Goal: Communication & Community: Answer question/provide support

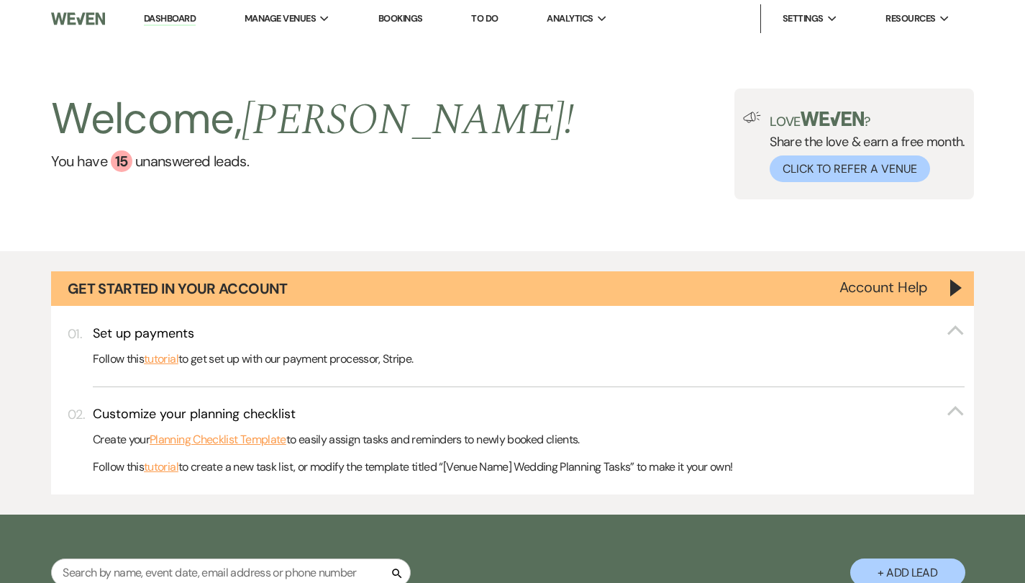
select select "6"
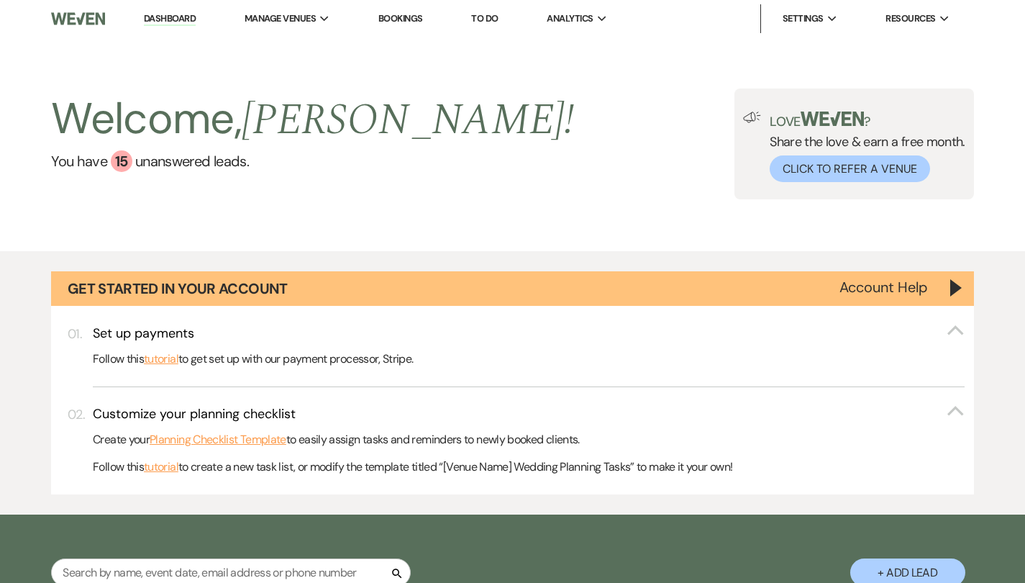
select select "6"
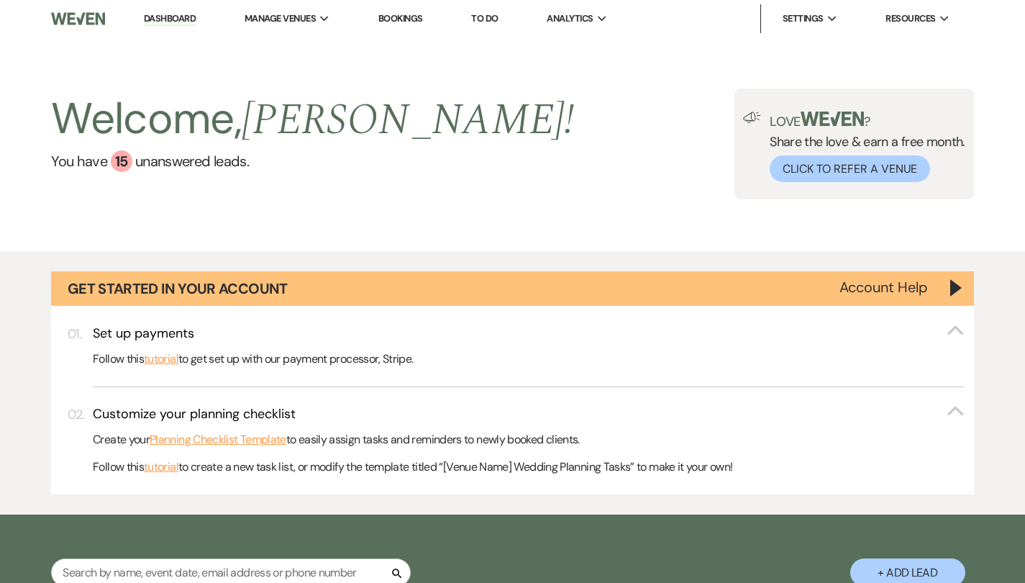
select select "6"
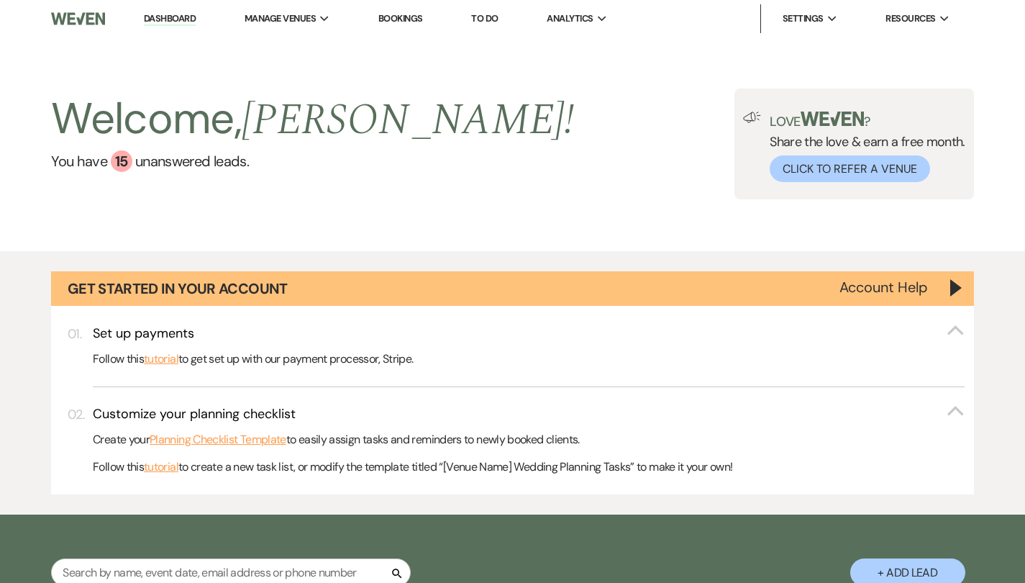
select select "6"
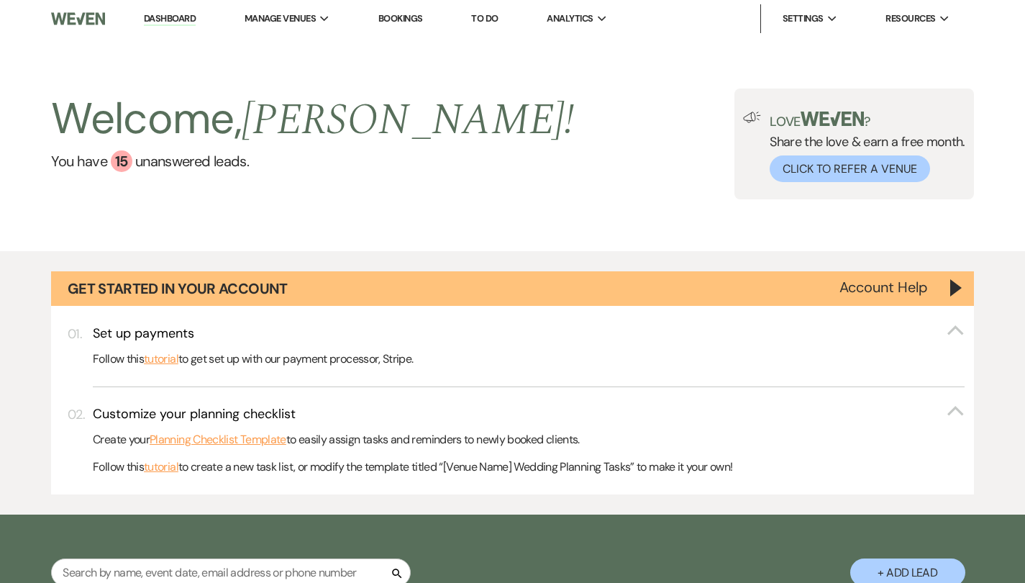
select select "6"
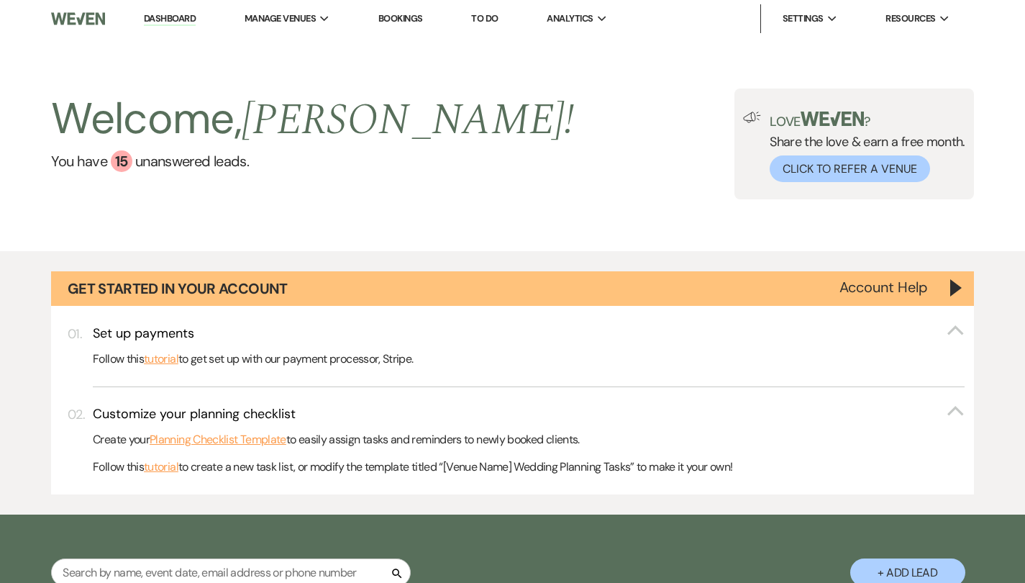
select select "6"
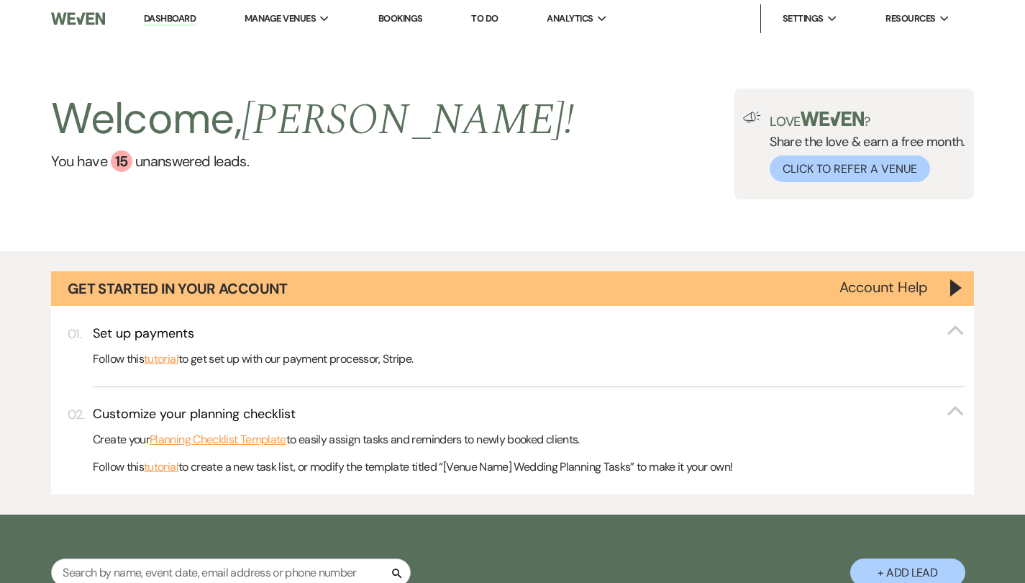
select select "6"
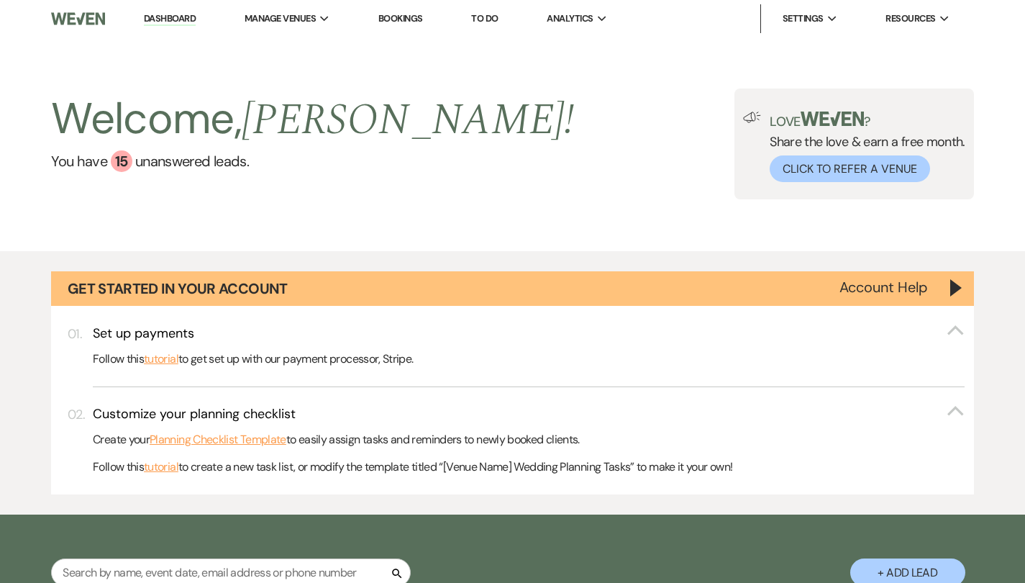
select select "6"
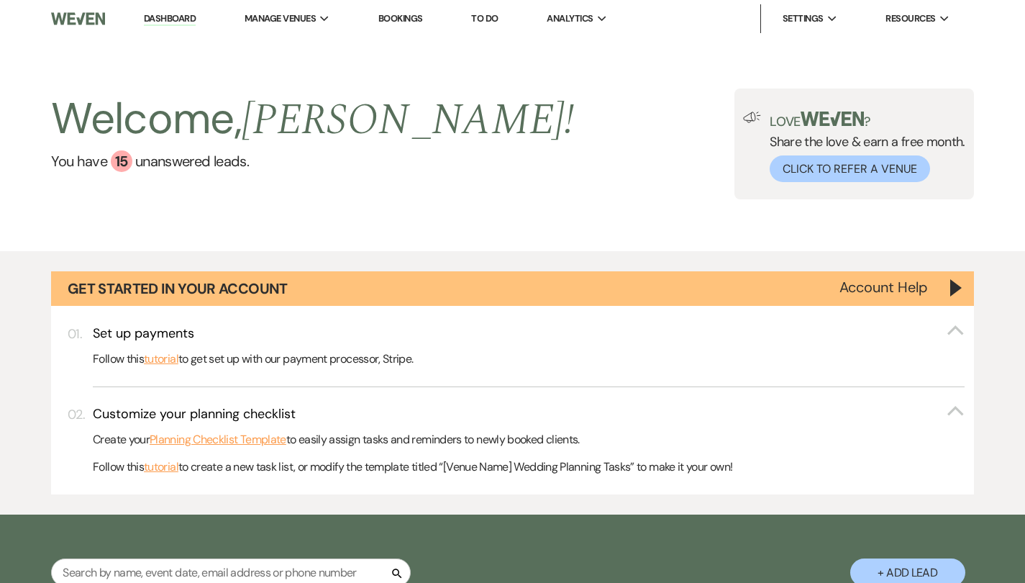
select select "6"
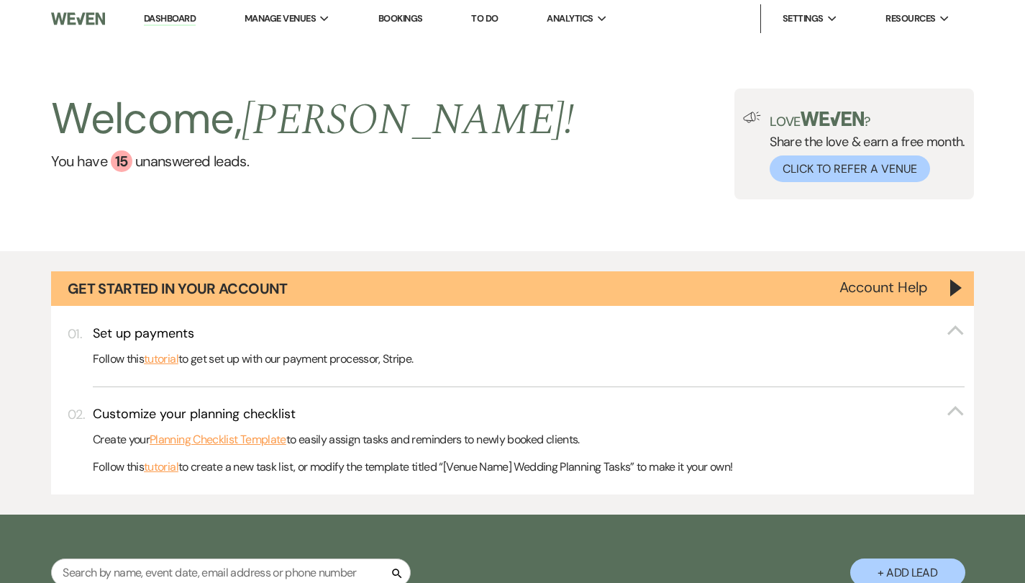
select select "6"
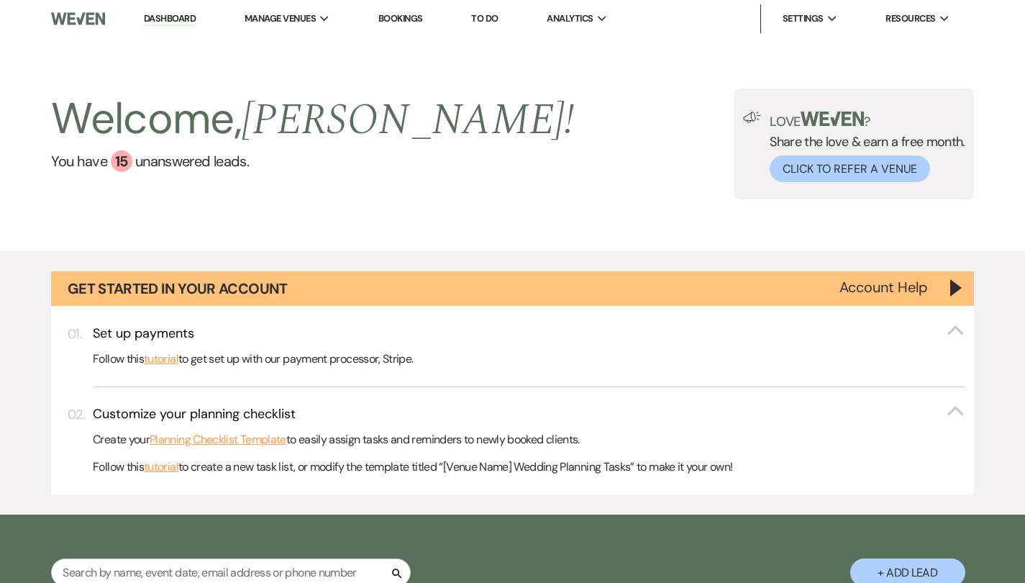
select select "6"
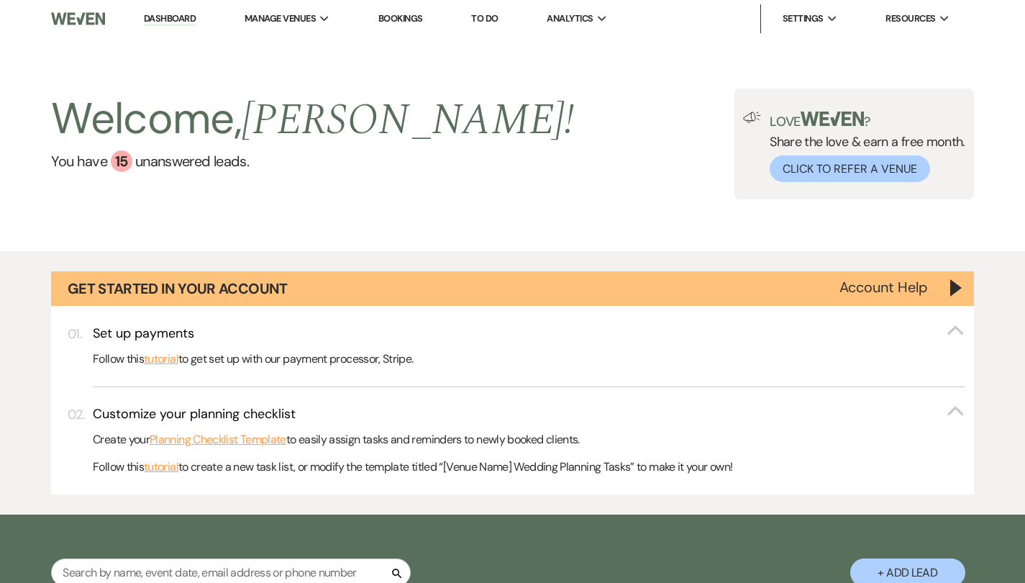
select select "6"
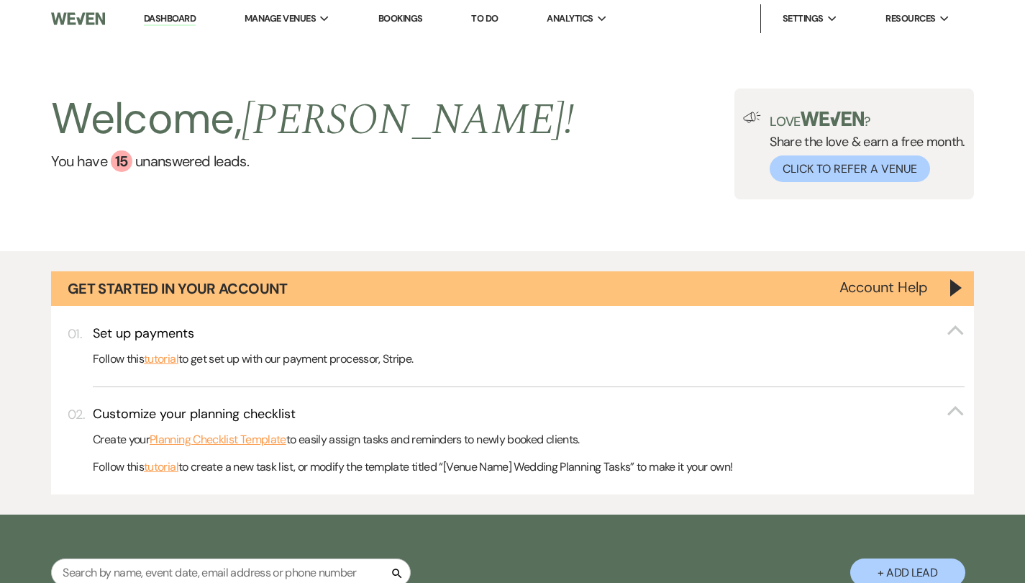
select select "6"
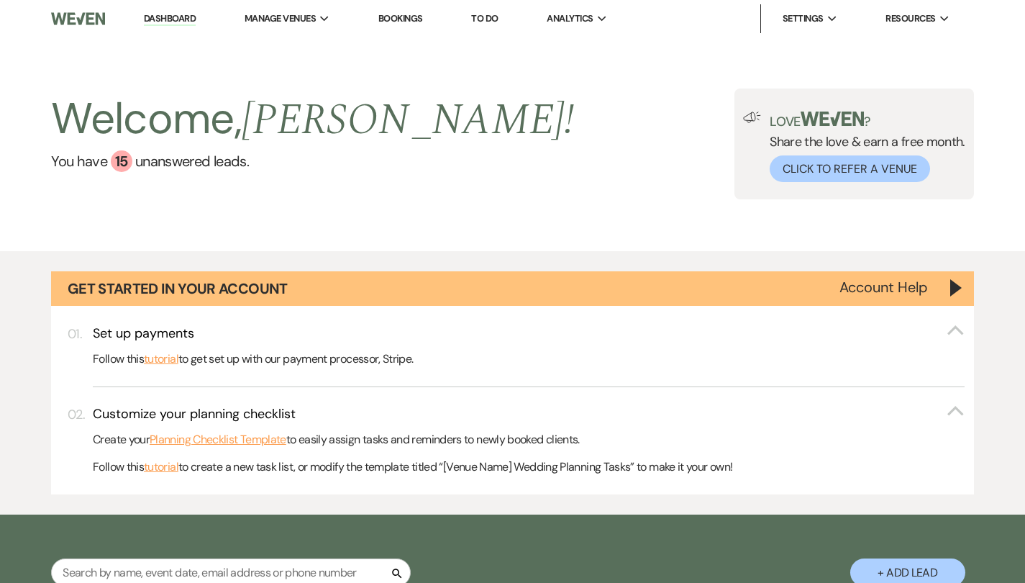
select select "6"
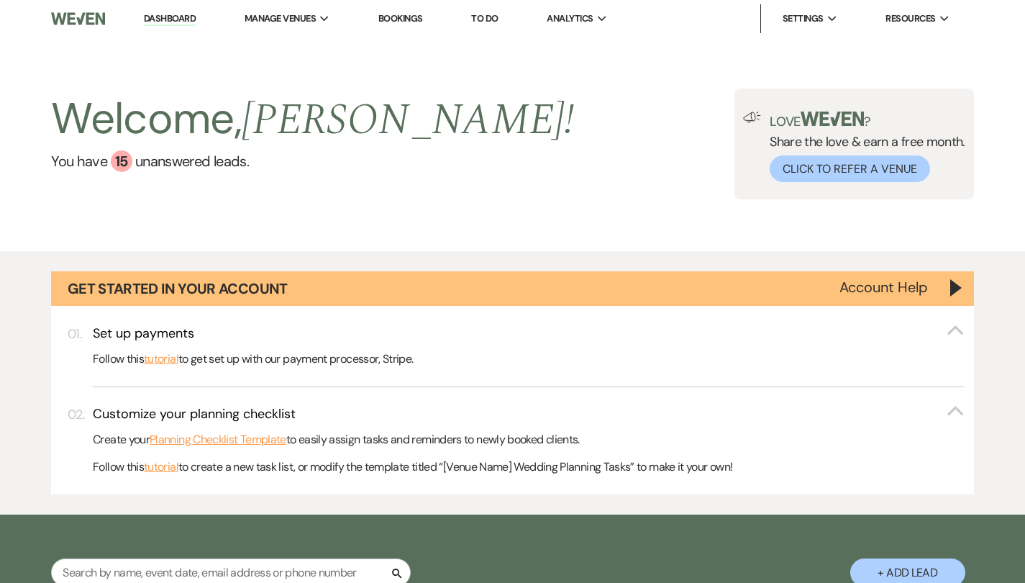
select select "6"
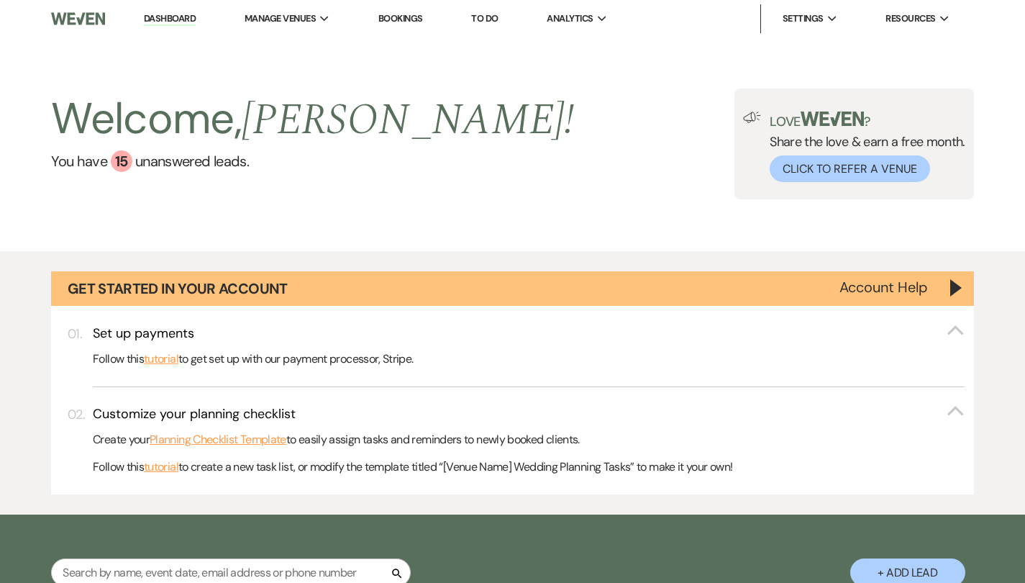
select select "6"
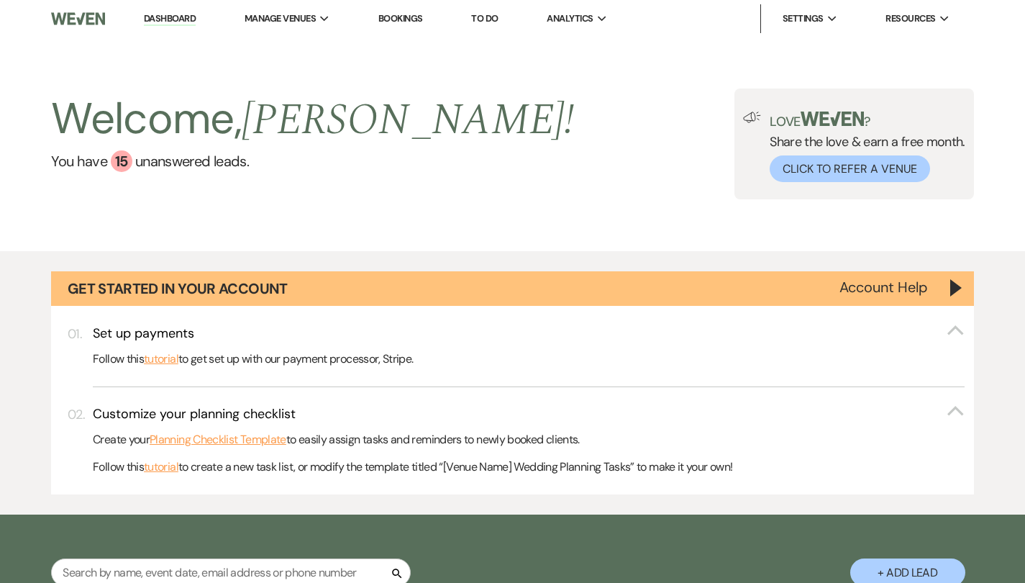
select select "6"
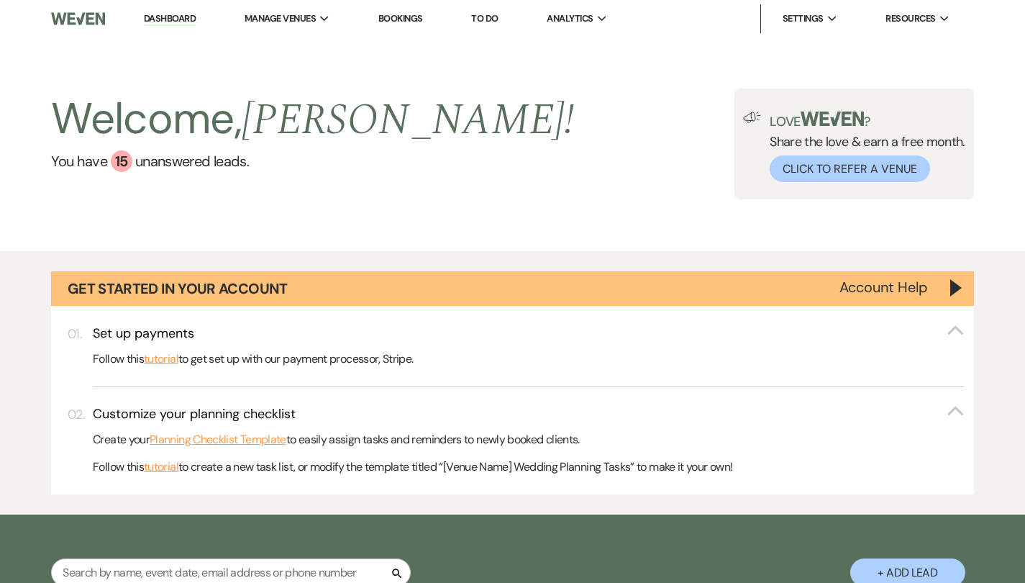
select select "6"
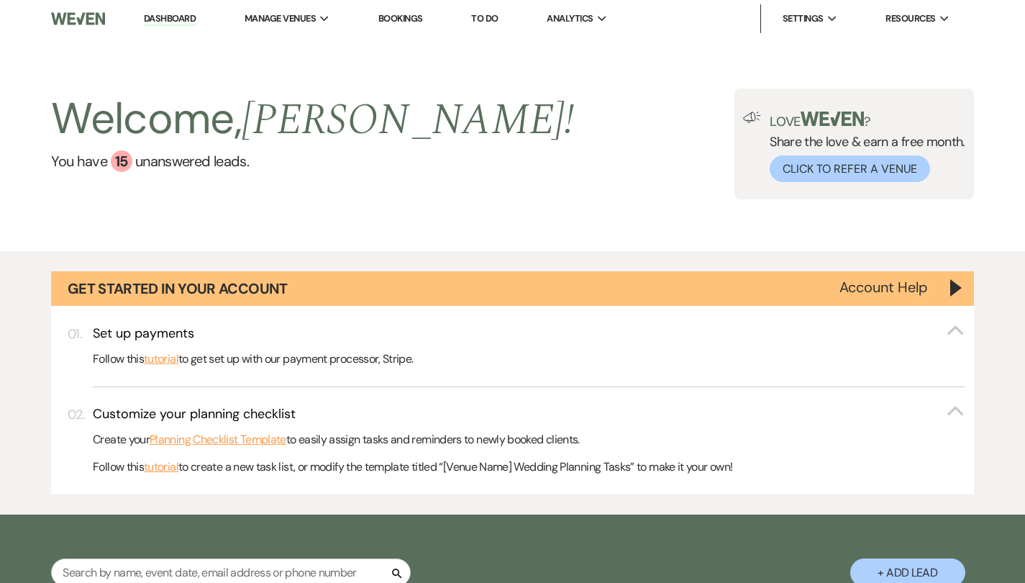
select select "6"
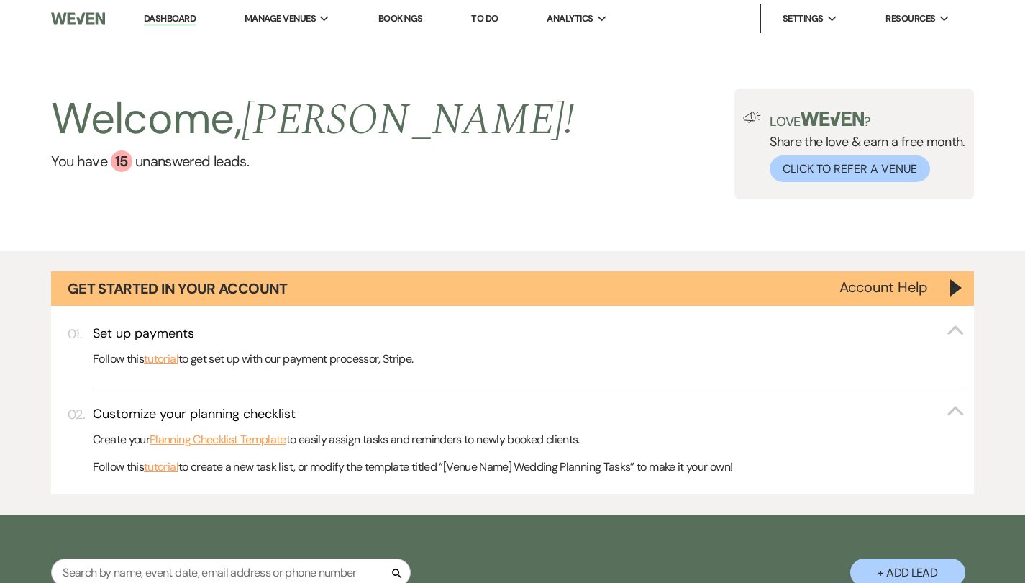
select select "6"
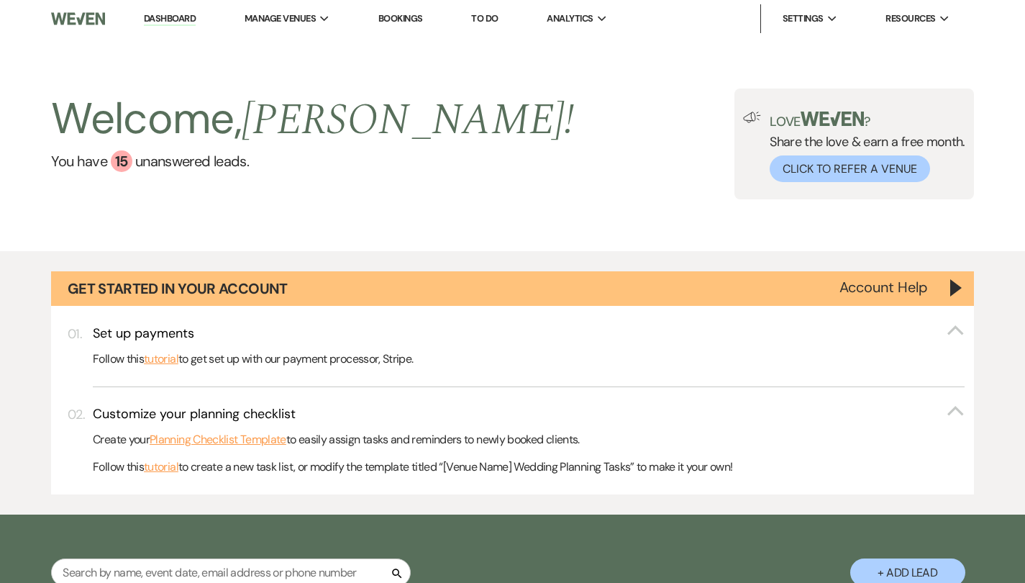
select select "6"
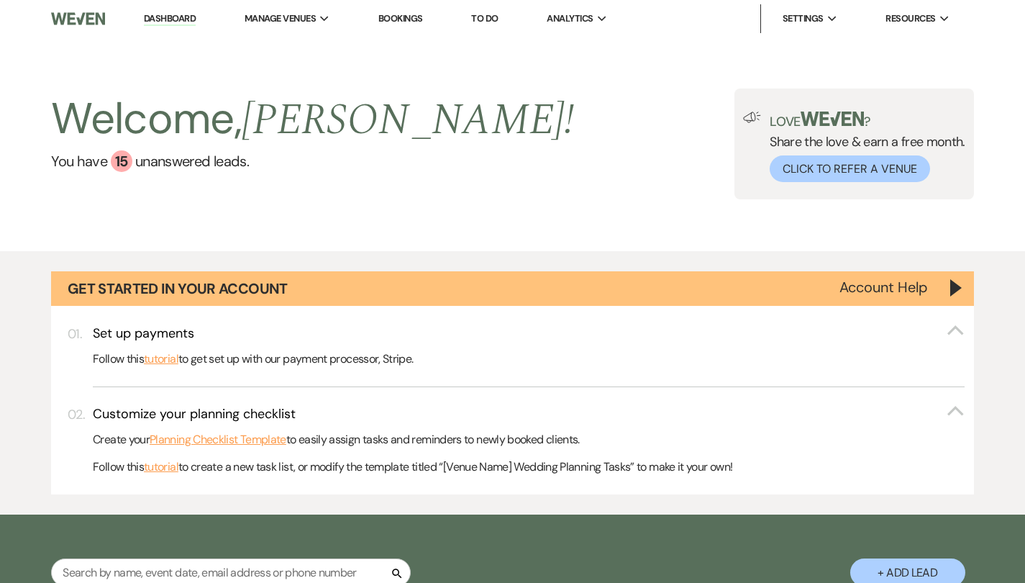
select select "6"
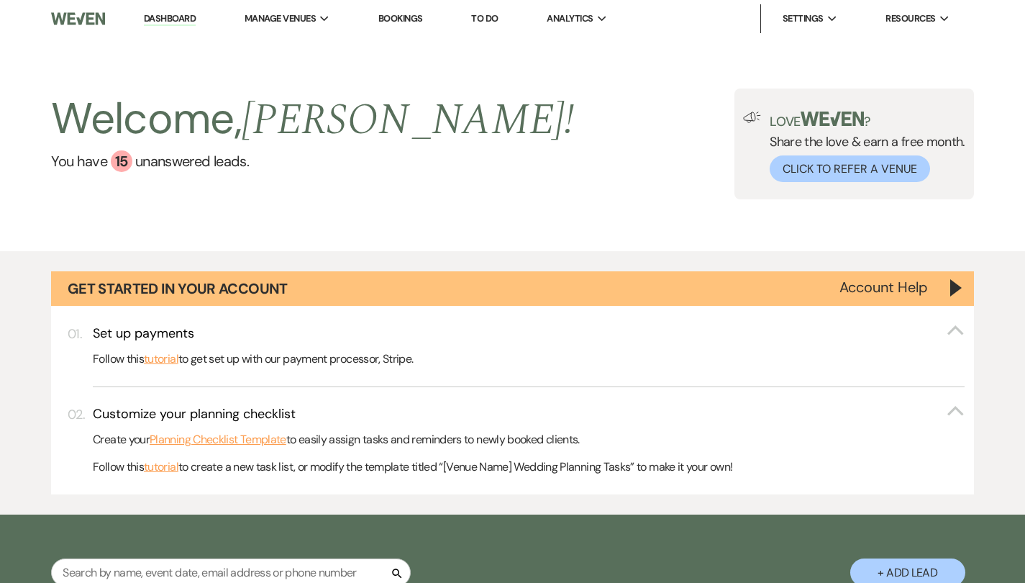
select select "6"
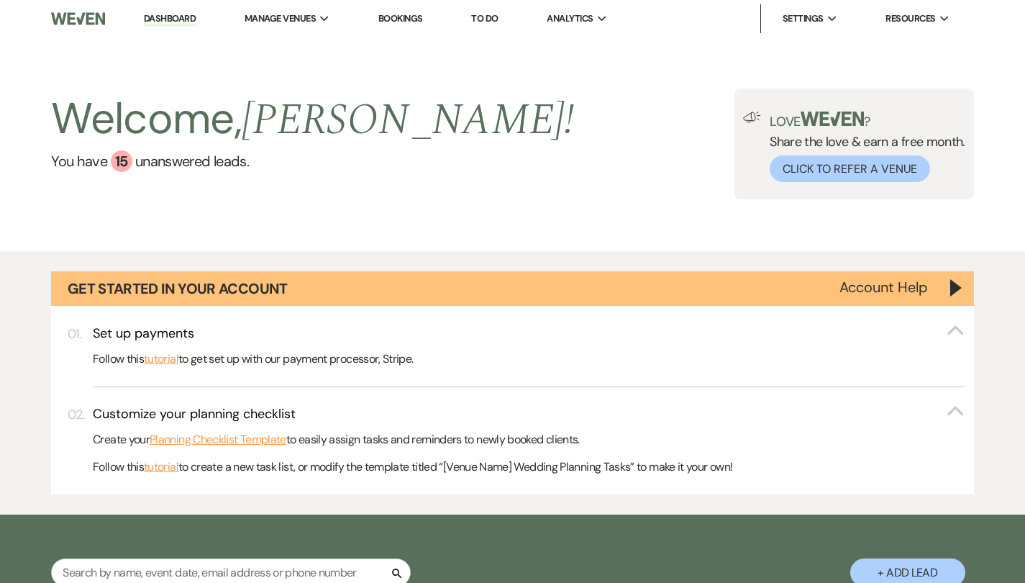
select select "6"
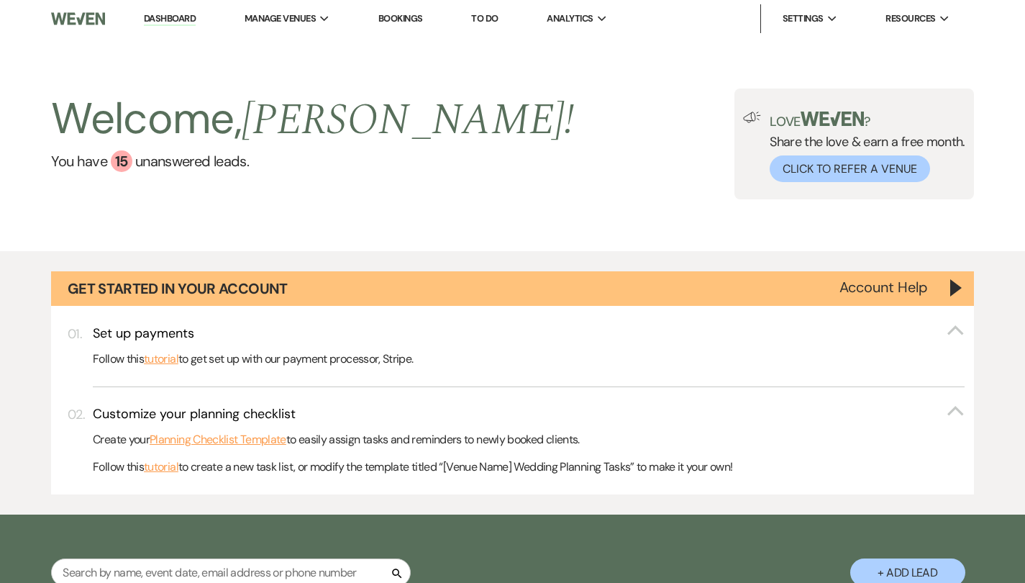
select select "6"
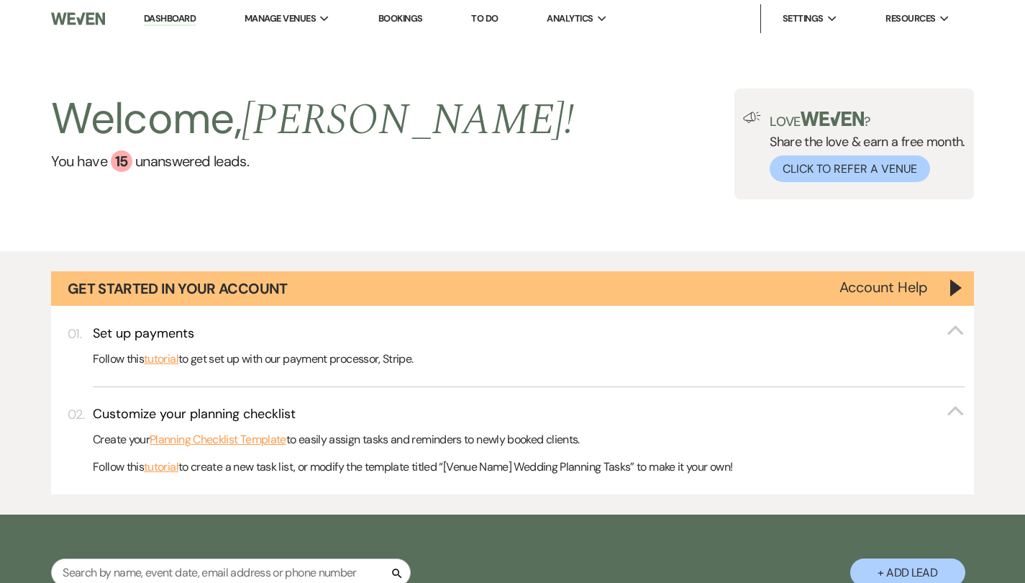
select select "6"
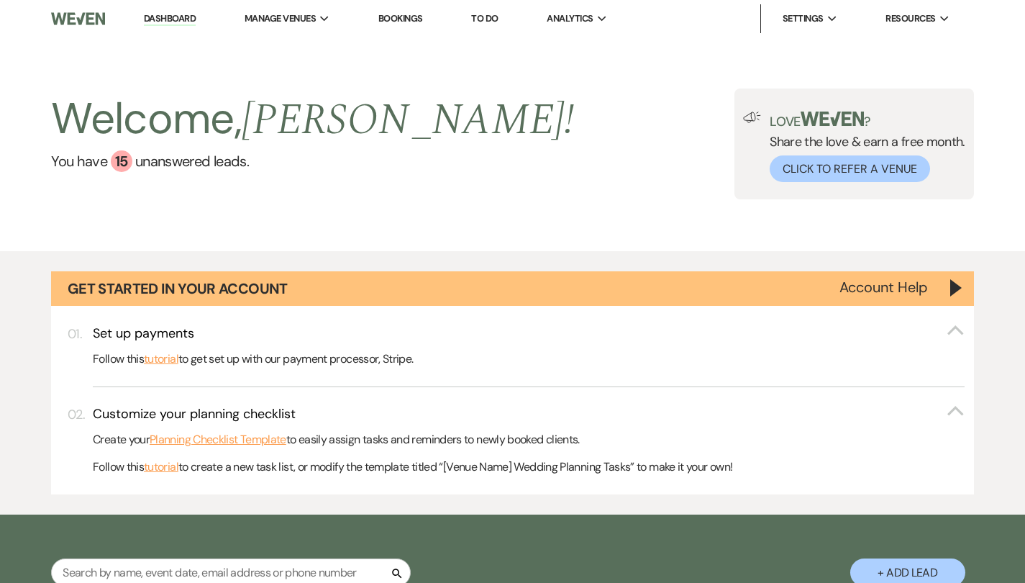
select select "6"
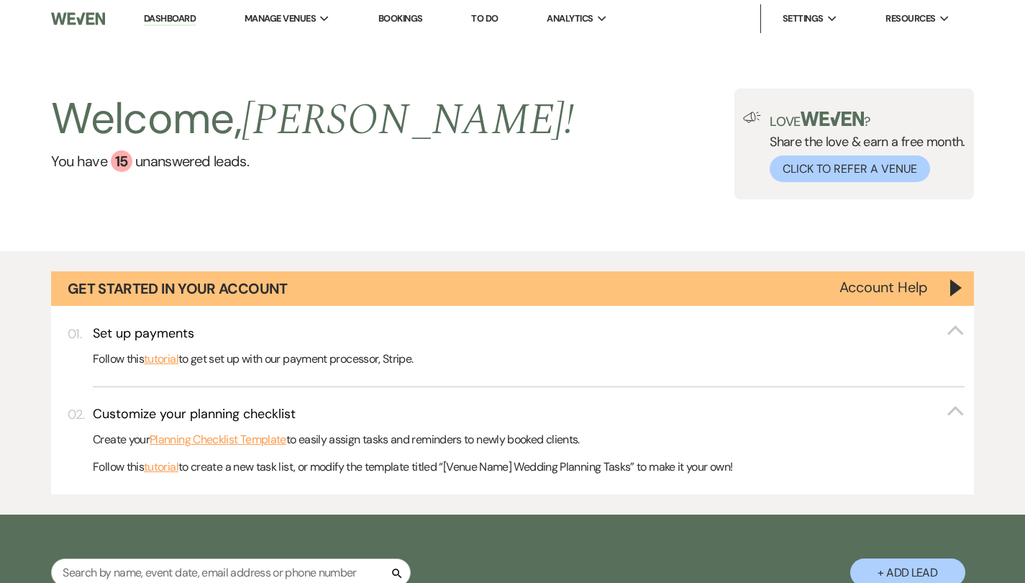
select select "6"
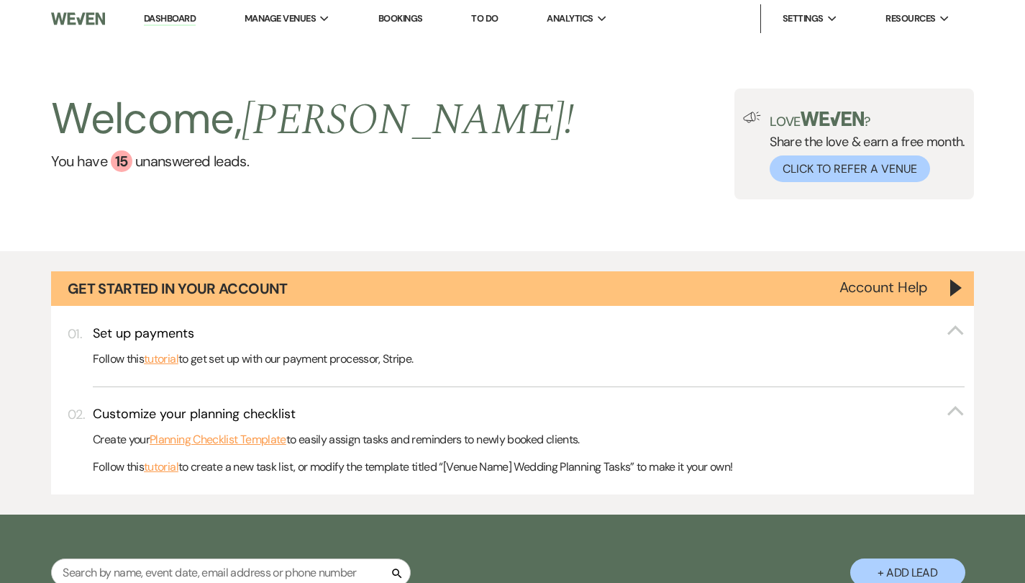
select select "6"
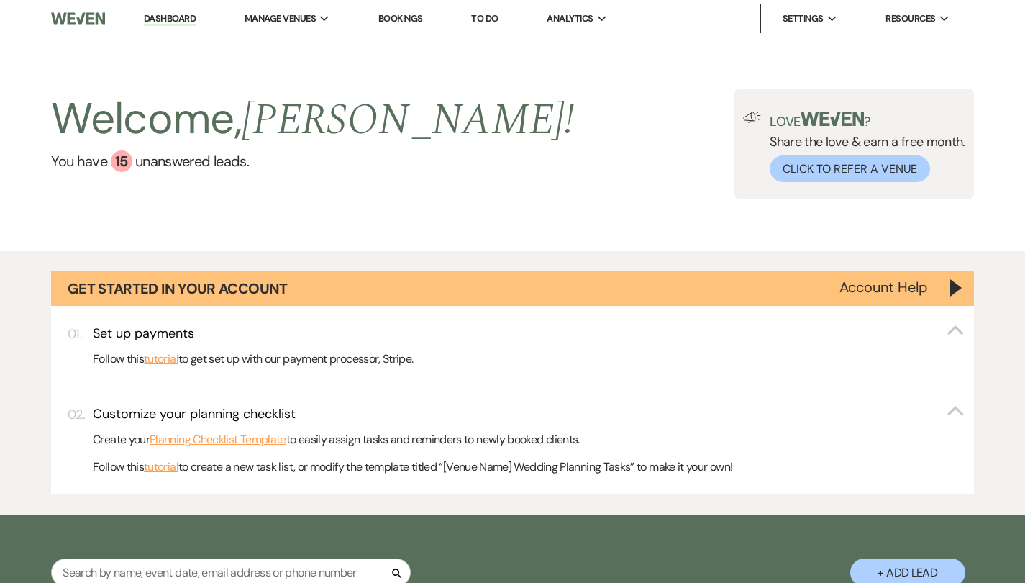
select select "6"
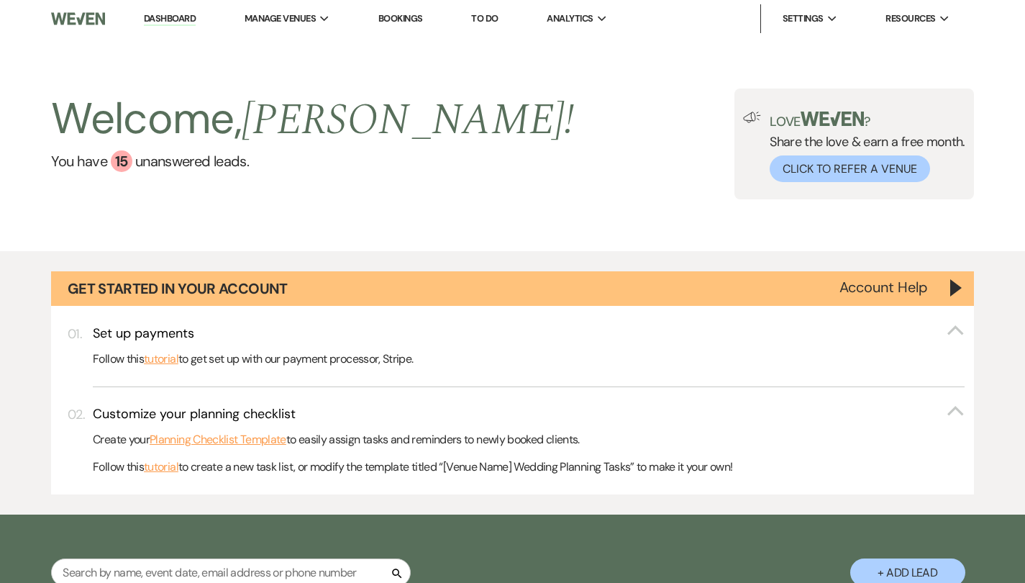
select select "6"
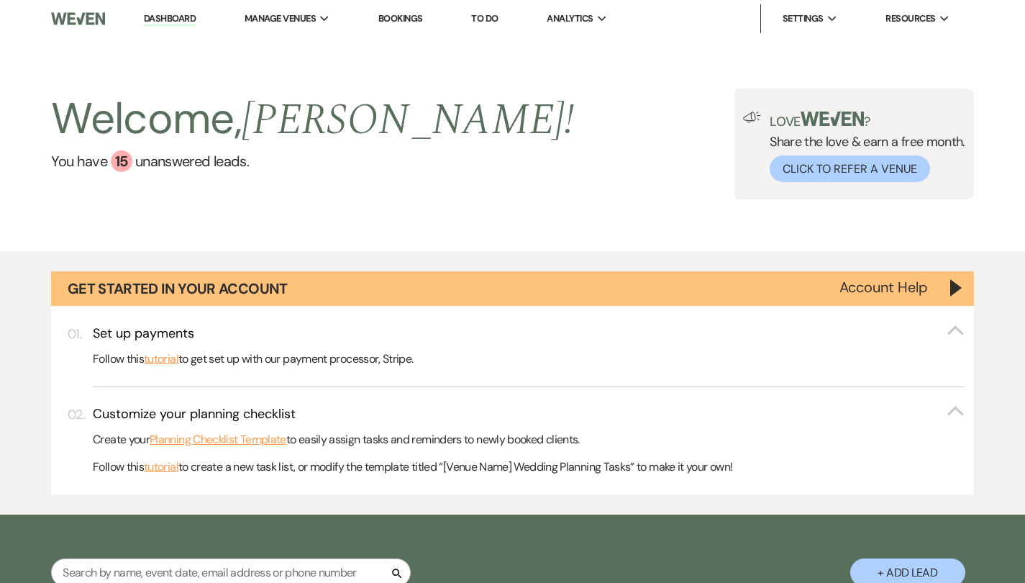
select select "6"
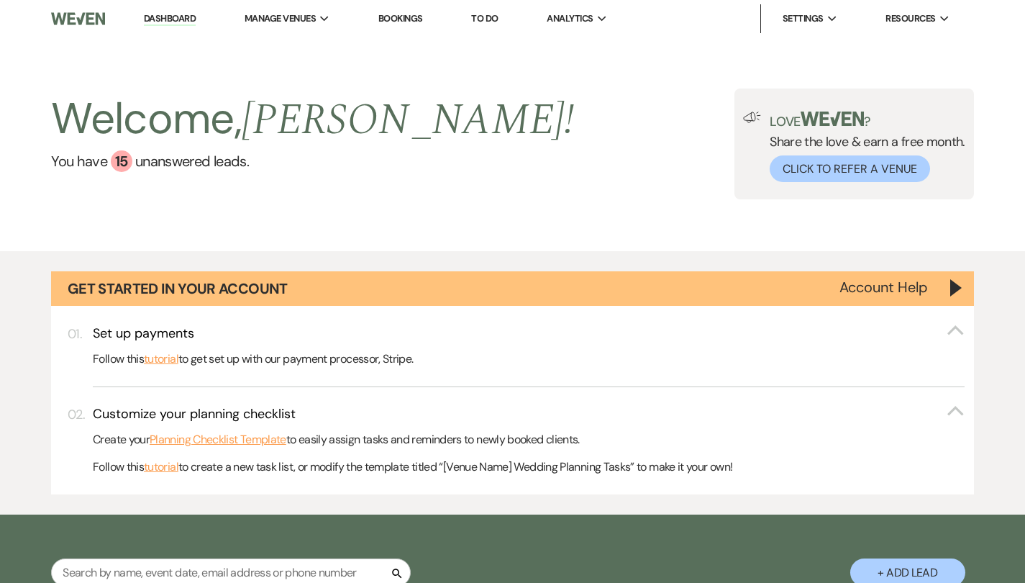
select select "6"
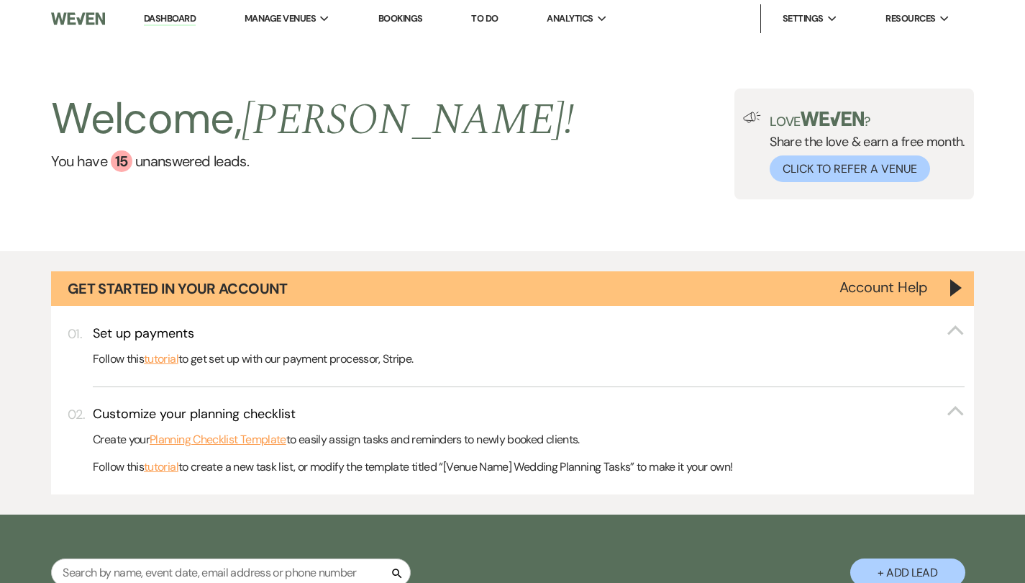
select select "6"
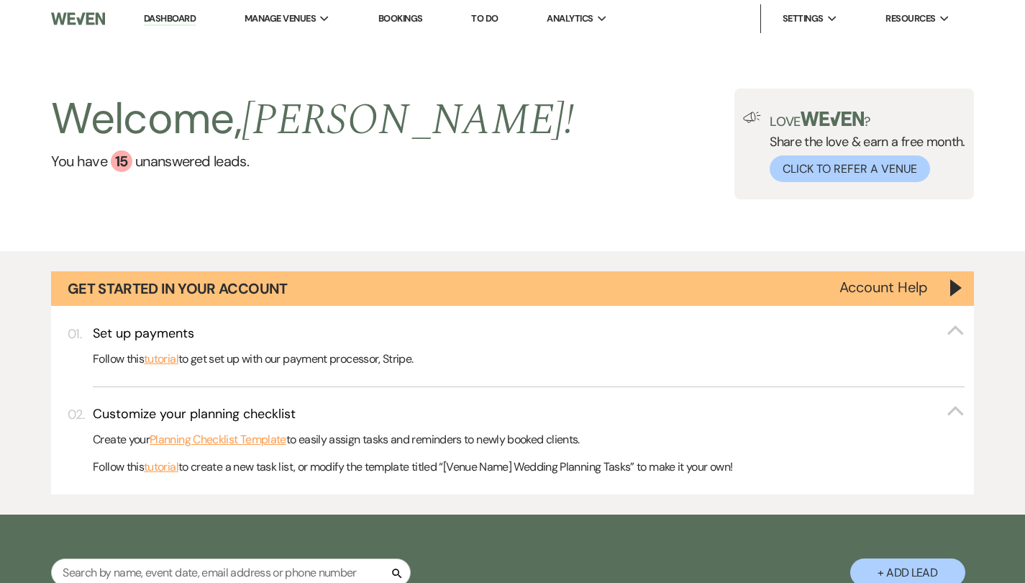
select select "6"
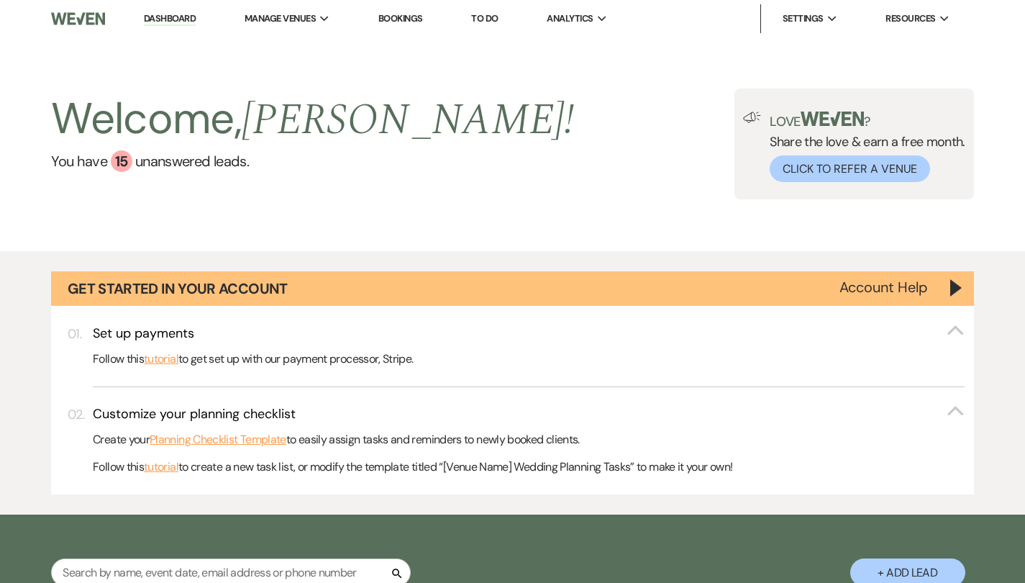
select select "6"
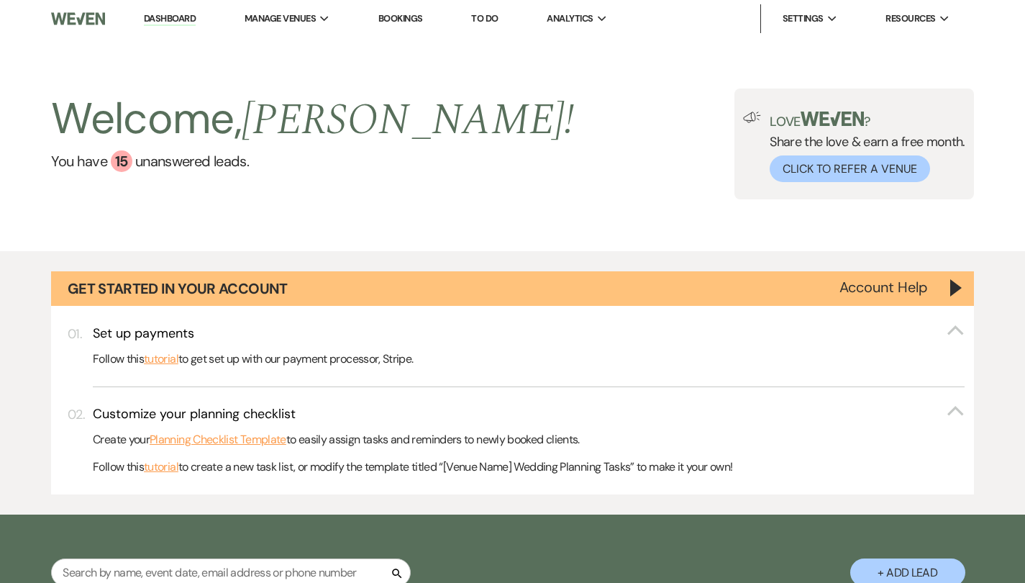
select select "6"
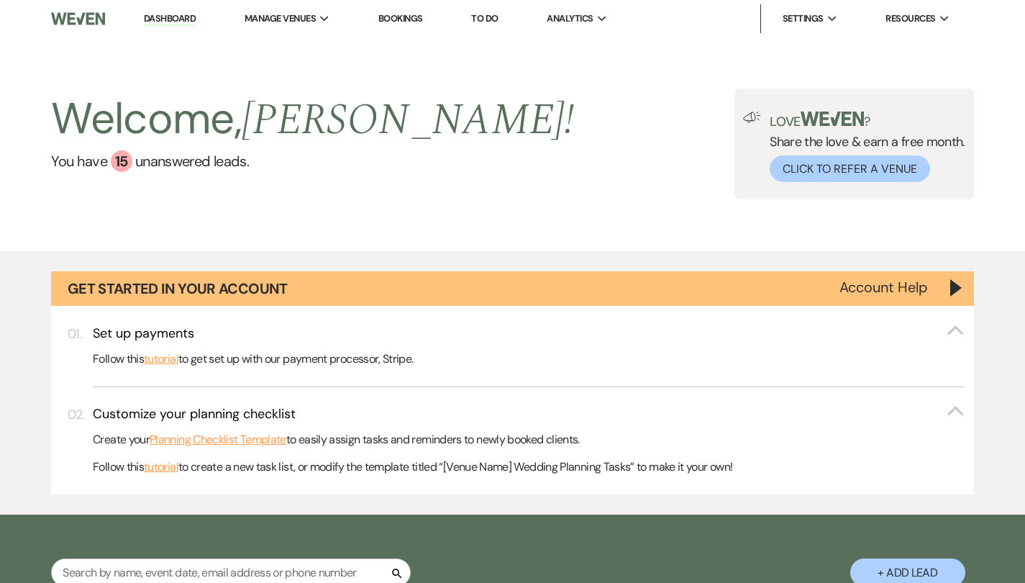
select select "6"
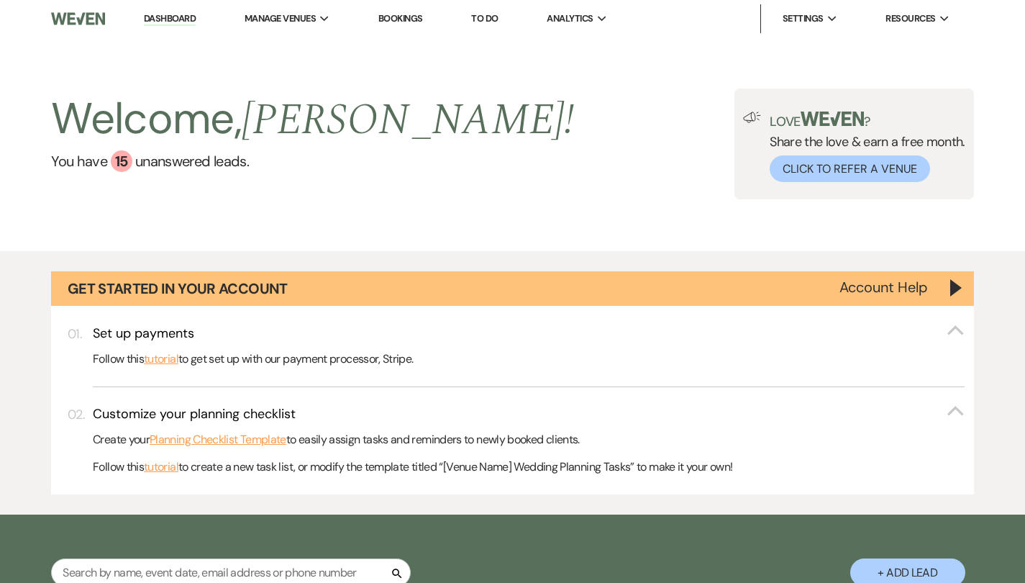
select select "6"
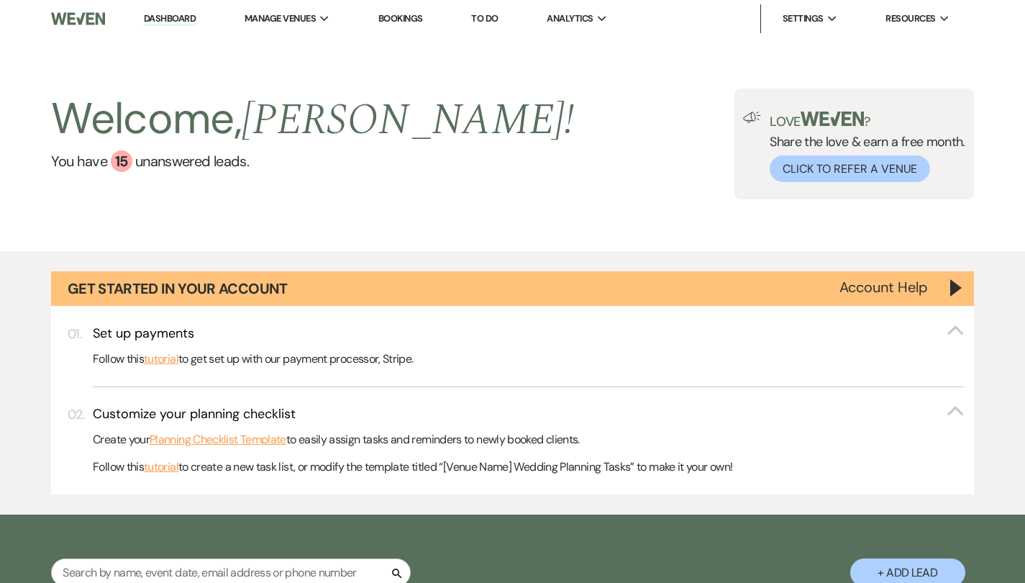
select select "6"
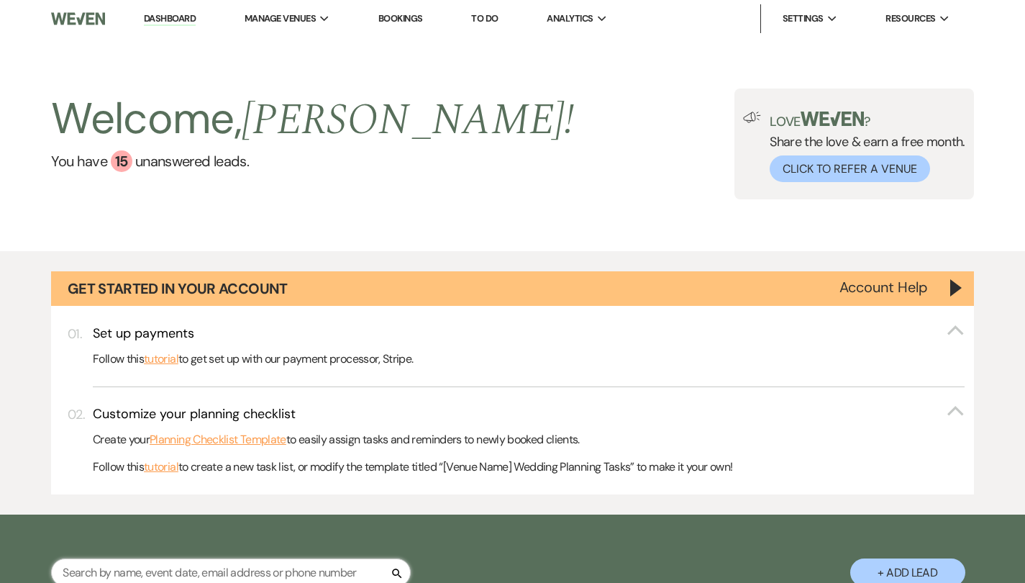
click at [345, 573] on input "text" at bounding box center [231, 572] width 360 height 28
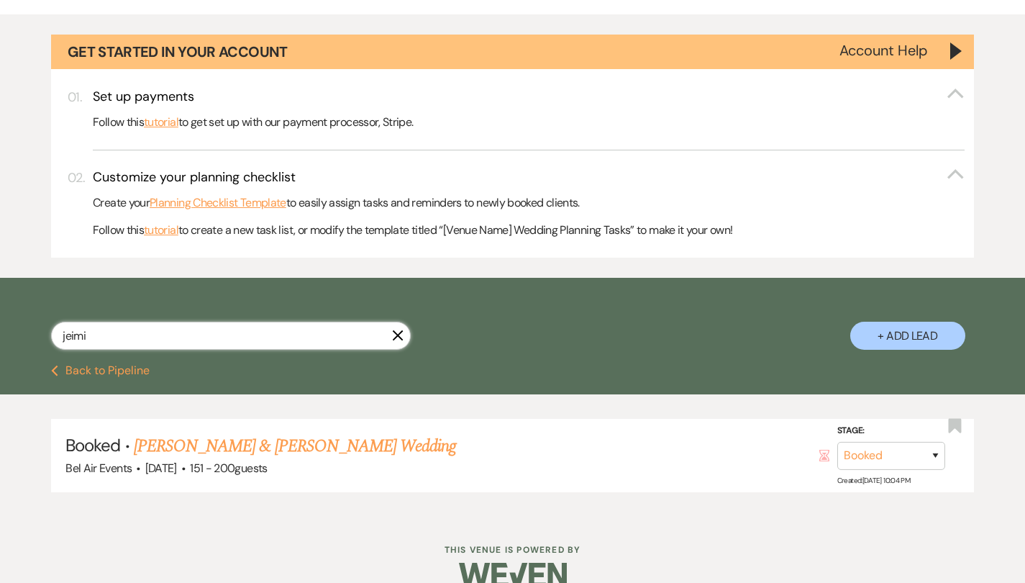
scroll to position [263, 0]
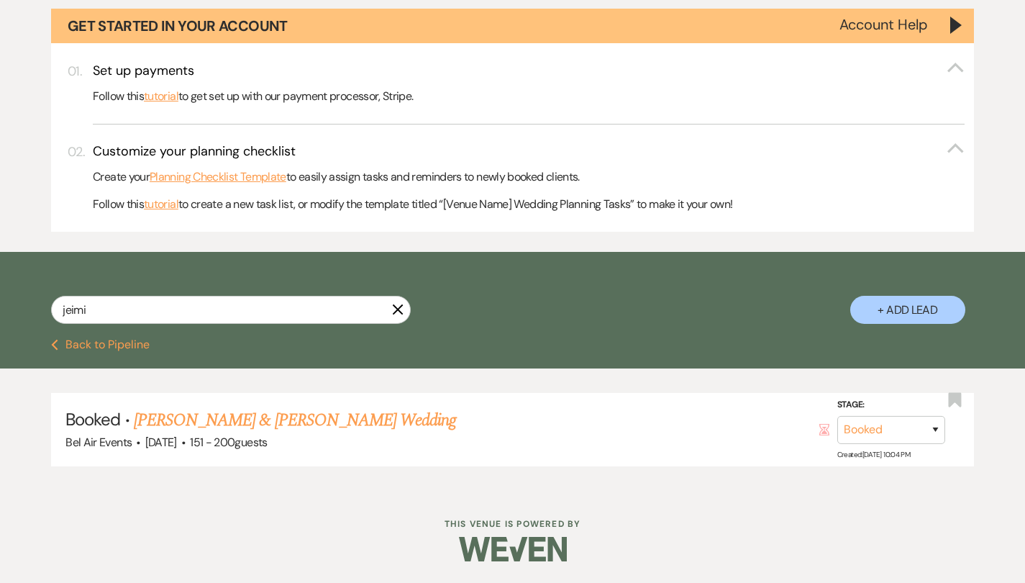
click at [351, 419] on link "[PERSON_NAME] & [PERSON_NAME] Wedding" at bounding box center [295, 420] width 322 height 26
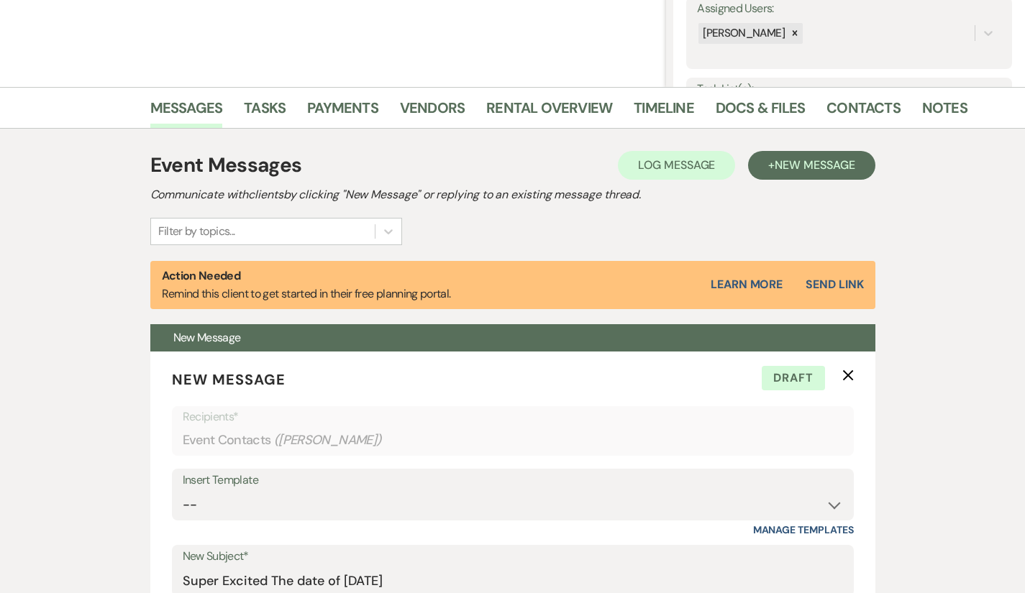
scroll to position [271, 0]
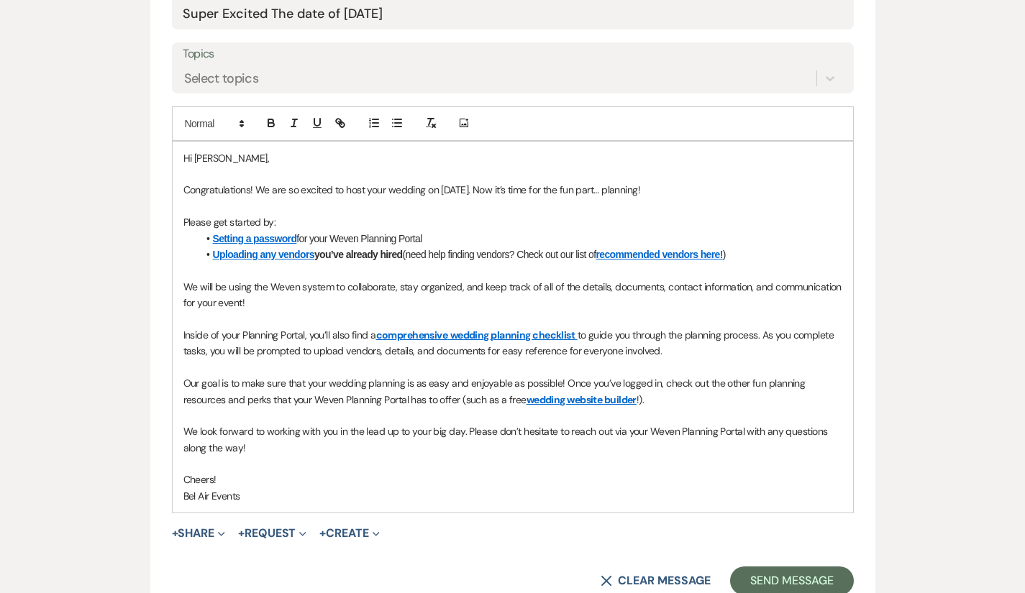
scroll to position [845, 0]
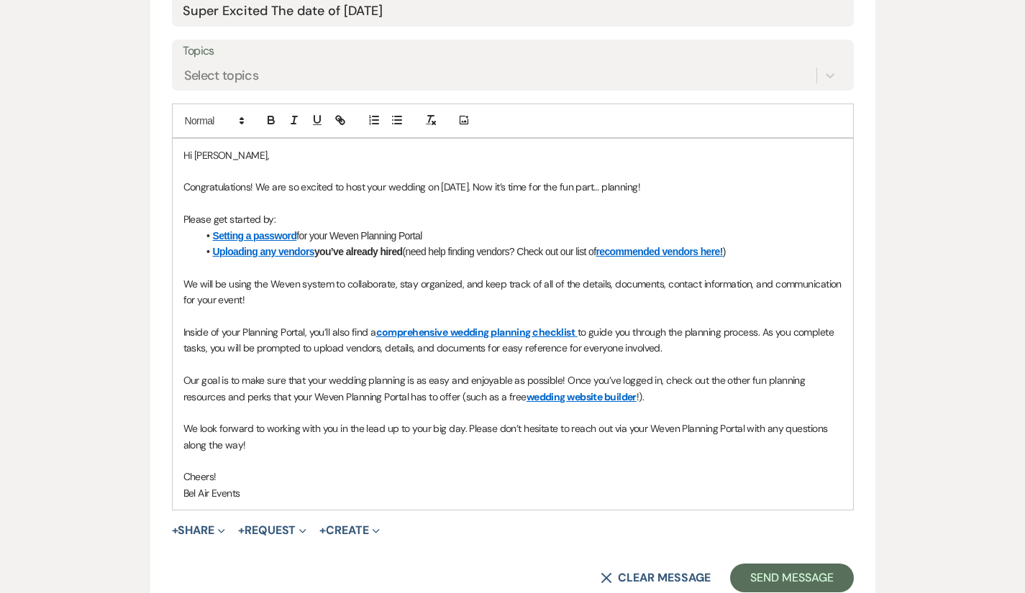
click at [941, 468] on div "Messages Tasks Payments Vendors Rental Overview Timeline Docs & Files Contacts …" at bounding box center [512, 142] width 1025 height 1251
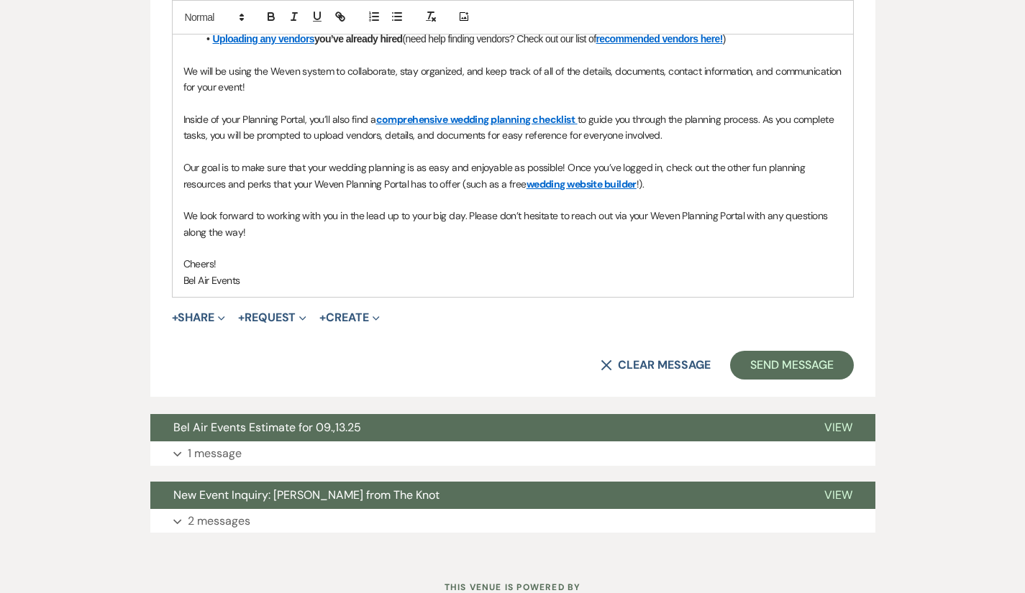
scroll to position [1079, 0]
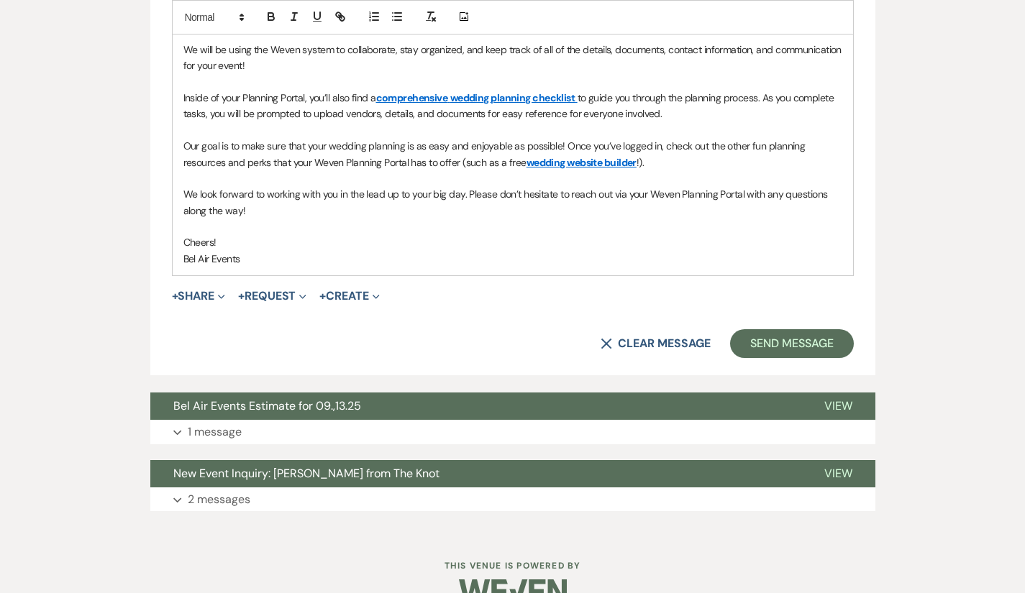
click at [683, 338] on button "X Clear message" at bounding box center [655, 344] width 109 height 12
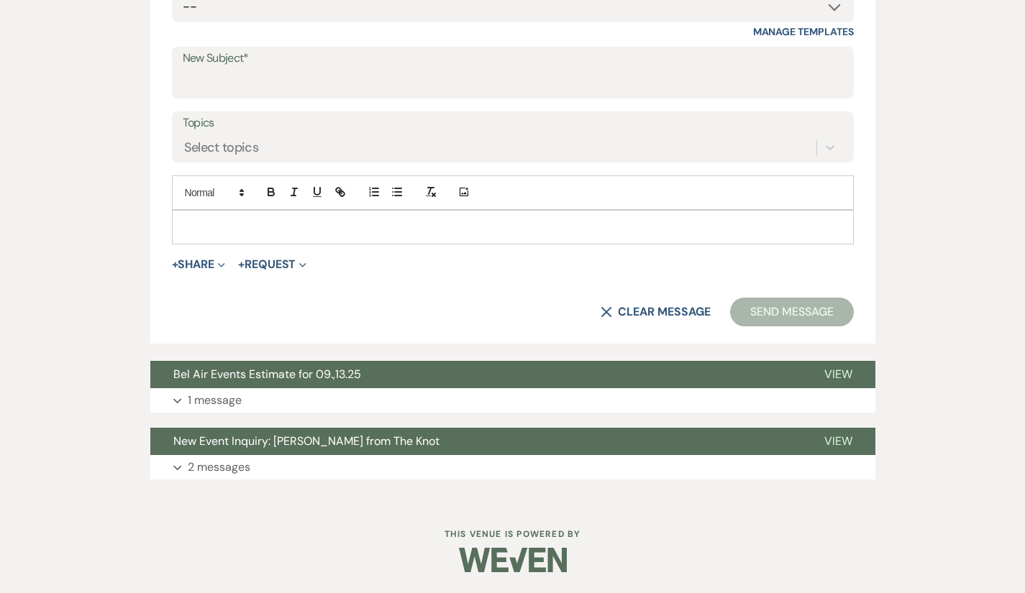
click at [188, 399] on p "1 message" at bounding box center [215, 400] width 54 height 19
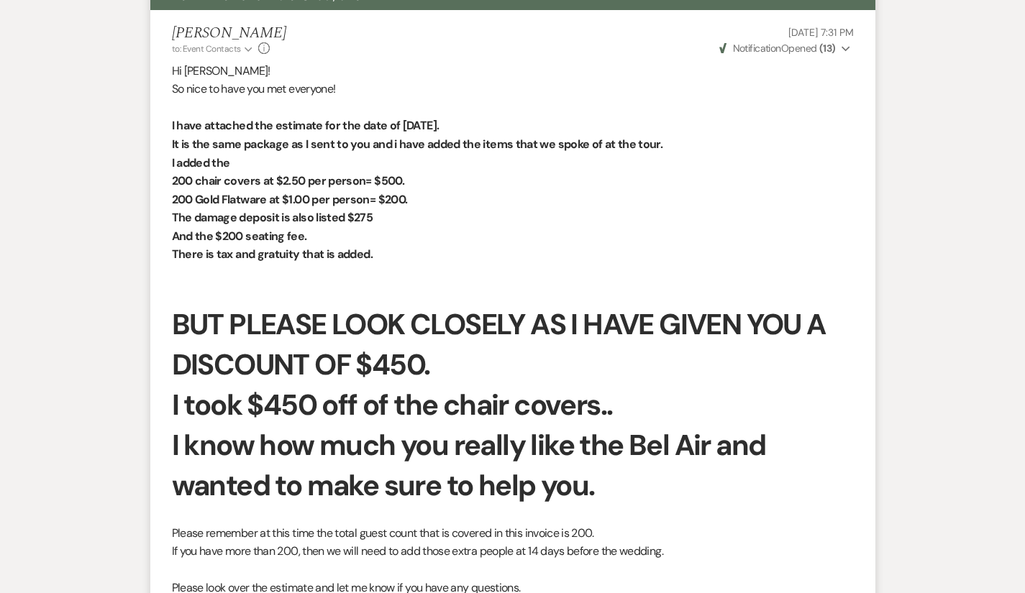
scroll to position [1211, 0]
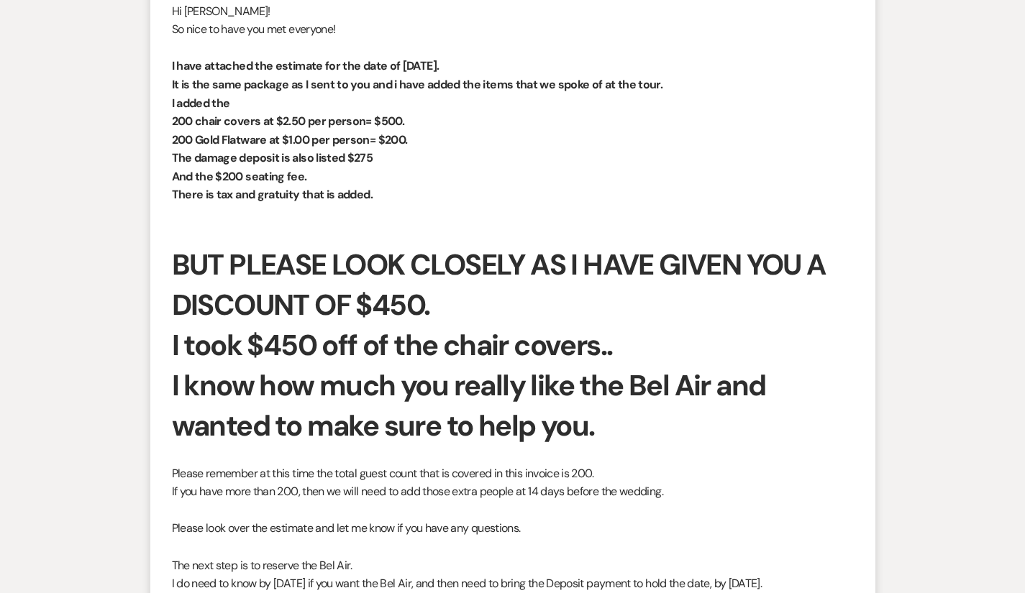
click at [663, 452] on p at bounding box center [513, 455] width 682 height 19
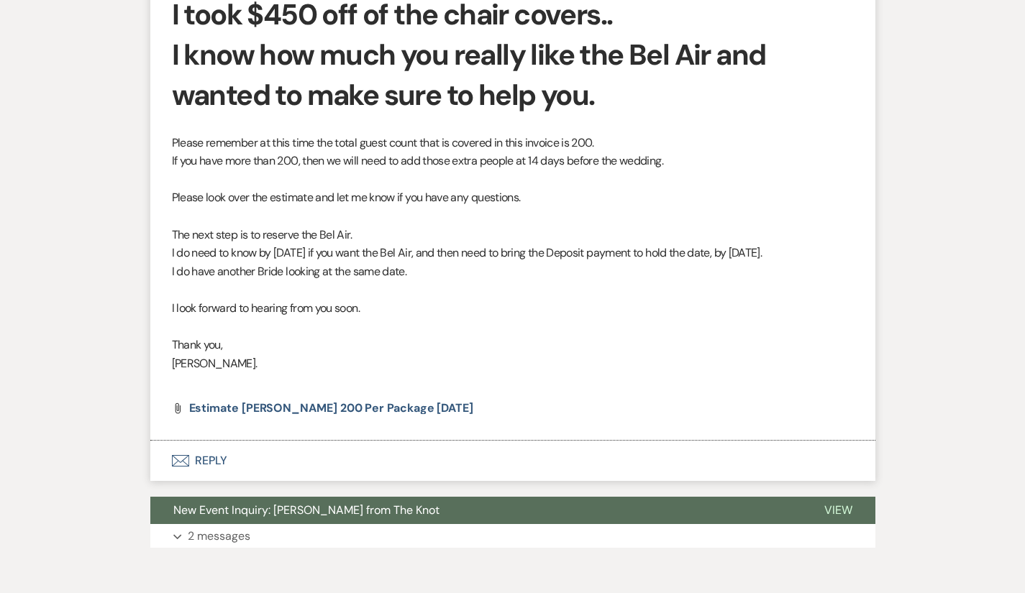
scroll to position [1539, 0]
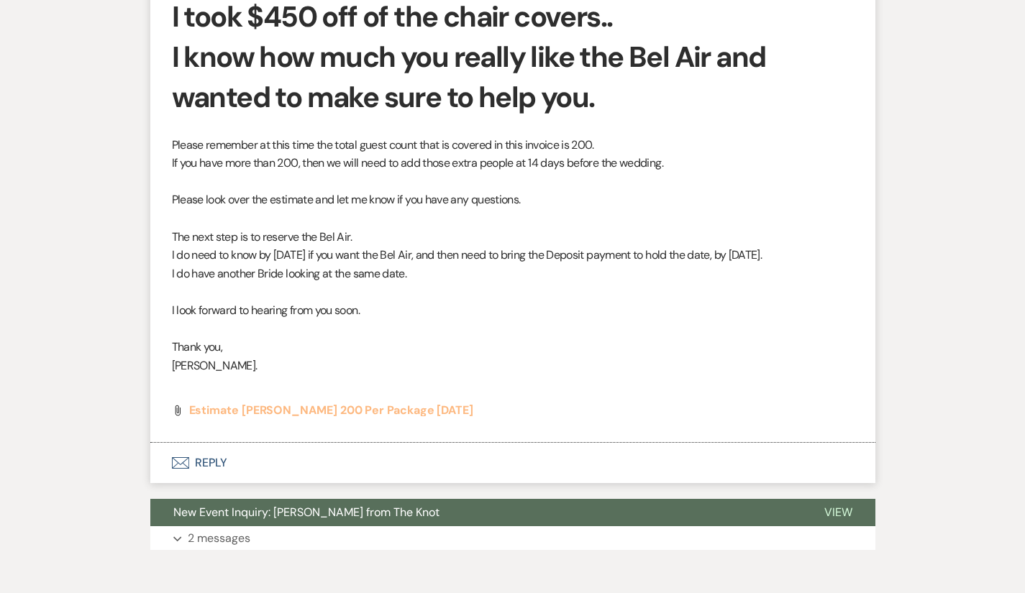
click at [324, 411] on span "Estimate [PERSON_NAME] 200 per Package [DATE]" at bounding box center [331, 410] width 284 height 15
